Goal: Book appointment/travel/reservation

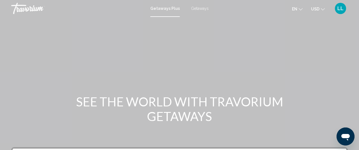
click at [359, 15] on mat-toolbar "Getaways Plus Getaways en English Español Français Italiano Português русский U…" at bounding box center [179, 8] width 359 height 17
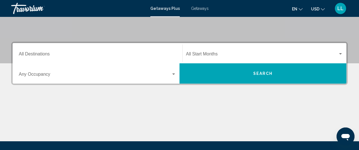
scroll to position [107, 0]
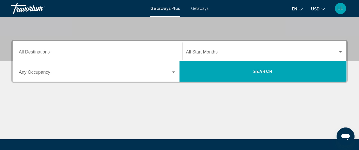
click at [198, 9] on span "Getaways" at bounding box center [200, 8] width 18 height 4
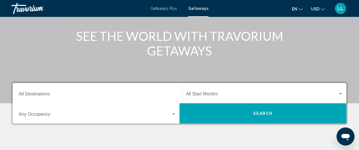
scroll to position [66, 0]
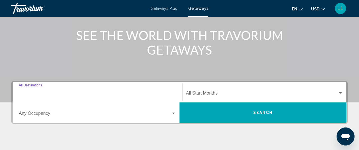
click at [101, 96] on input "Destination All Destinations" at bounding box center [97, 93] width 157 height 5
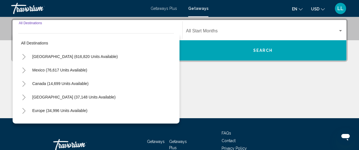
scroll to position [129, 0]
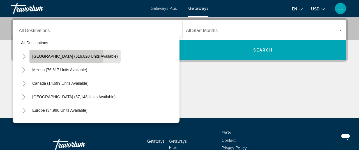
click at [61, 54] on span "[GEOGRAPHIC_DATA] (616,820 units available)" at bounding box center [75, 56] width 86 height 4
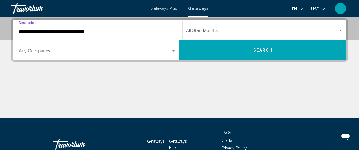
click at [123, 33] on input "**********" at bounding box center [97, 31] width 157 height 5
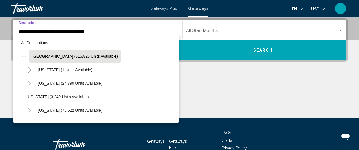
scroll to position [109, 0]
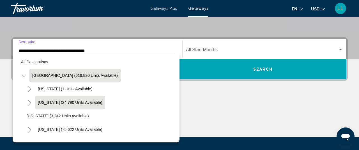
click at [49, 99] on button "[US_STATE] (24,790 units available)" at bounding box center [70, 102] width 70 height 13
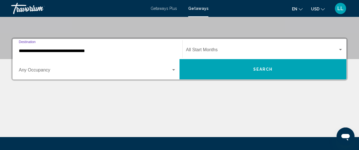
type input "**********"
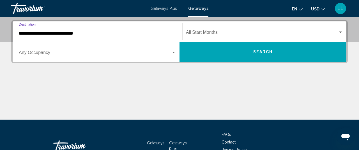
scroll to position [129, 0]
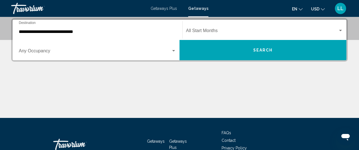
click at [70, 55] on div "Occupancy Any Occupancy" at bounding box center [97, 50] width 157 height 18
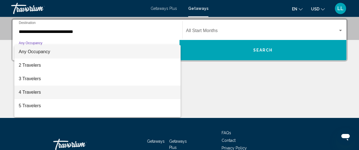
click at [49, 93] on span "4 Travelers" at bounding box center [97, 91] width 157 height 13
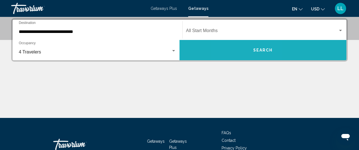
click at [244, 47] on button "Search" at bounding box center [263, 50] width 167 height 20
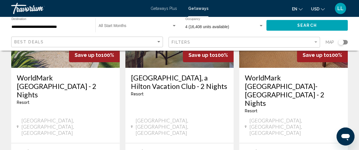
scroll to position [498, 0]
